Goal: Task Accomplishment & Management: Use online tool/utility

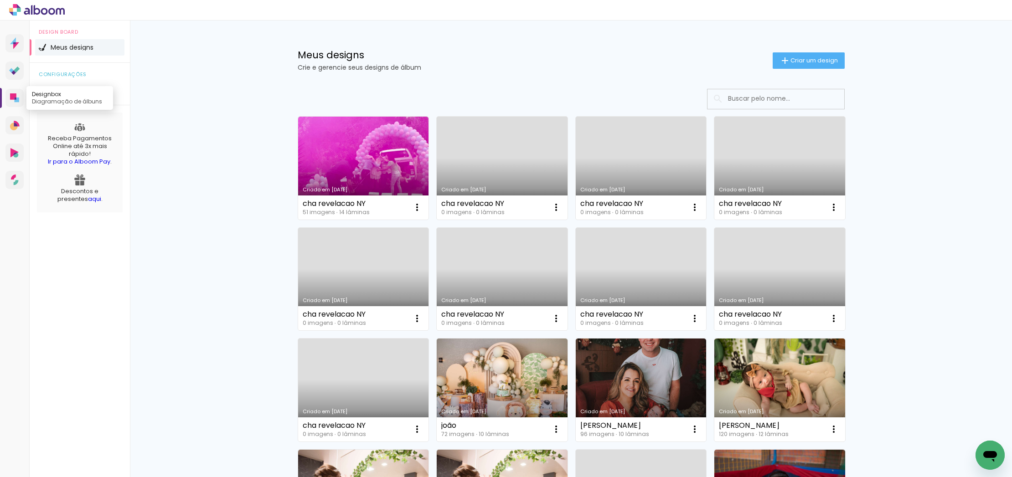
click at [14, 97] on icon at bounding box center [13, 96] width 6 height 6
click at [802, 57] on span "Criar um design" at bounding box center [814, 60] width 47 height 6
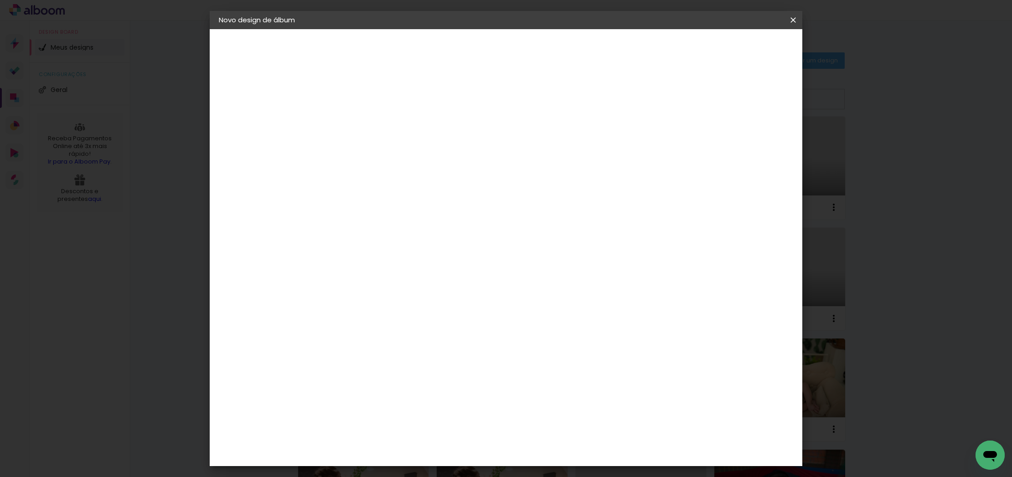
click at [368, 122] on input at bounding box center [368, 122] width 0 height 14
